Goal: Ask a question

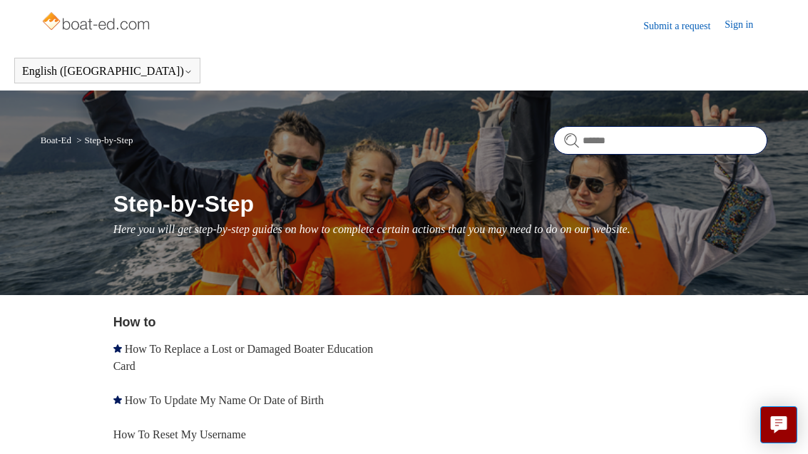
click at [631, 150] on input "Search" at bounding box center [660, 140] width 214 height 29
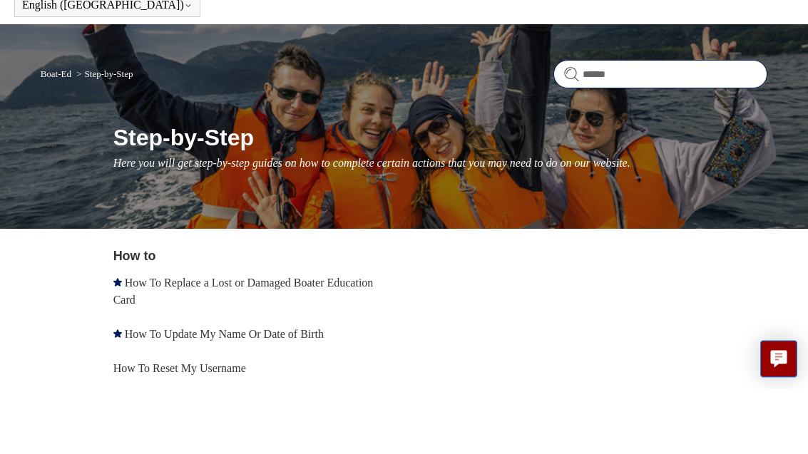
type input "*******"
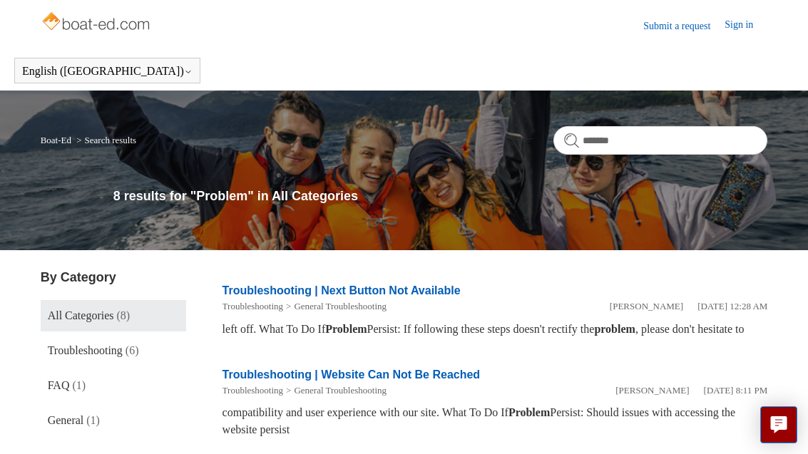
click at [184, 47] on header "Submit a request Sign in" at bounding box center [404, 25] width 808 height 51
click at [116, 30] on img at bounding box center [97, 23] width 113 height 29
click at [118, 26] on img at bounding box center [97, 23] width 113 height 29
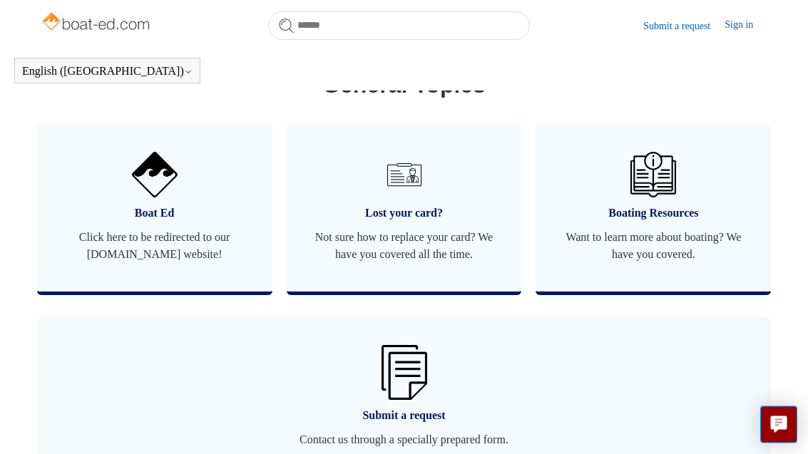
scroll to position [882, 0]
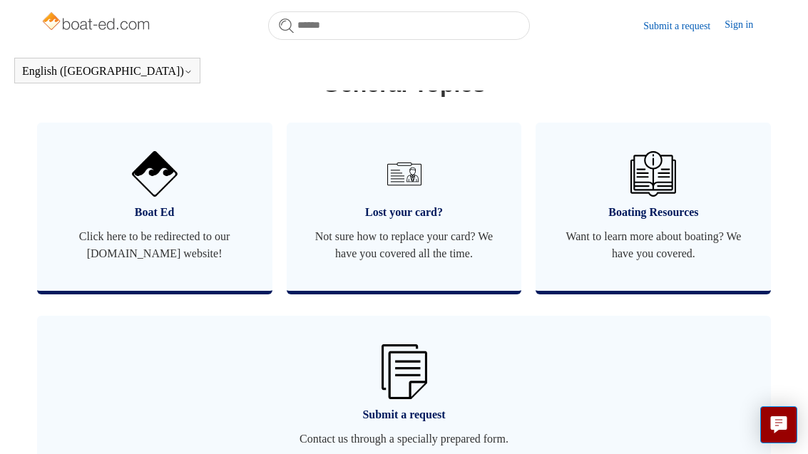
click at [156, 190] on img at bounding box center [155, 174] width 46 height 46
